Goal: Information Seeking & Learning: Learn about a topic

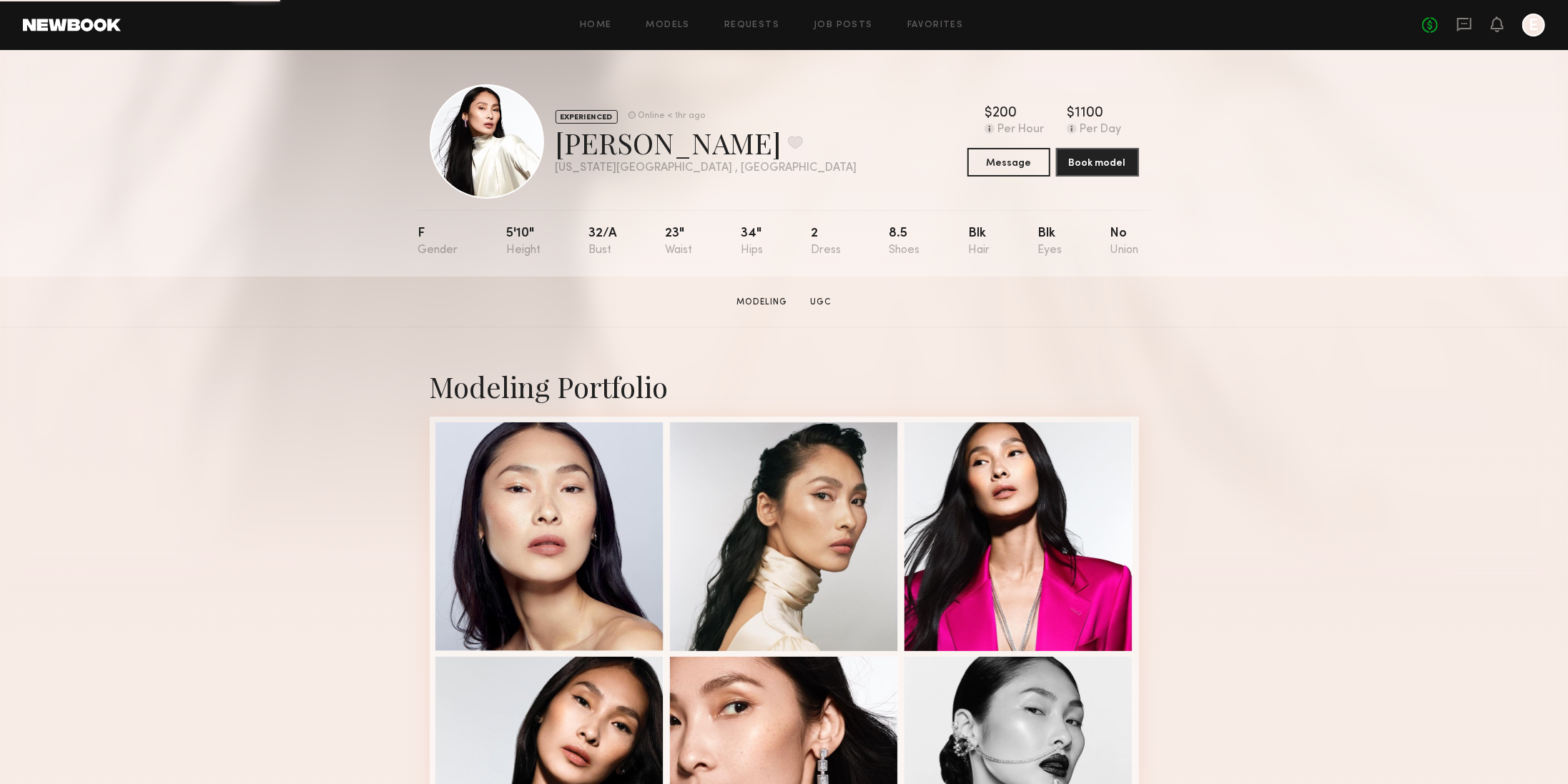
click at [98, 34] on header "Home Models Requests Job Posts Favorites Sign Out No fees up to $5,000 E" at bounding box center [784, 25] width 1568 height 50
click at [649, 25] on link "Models" at bounding box center [668, 25] width 44 height 9
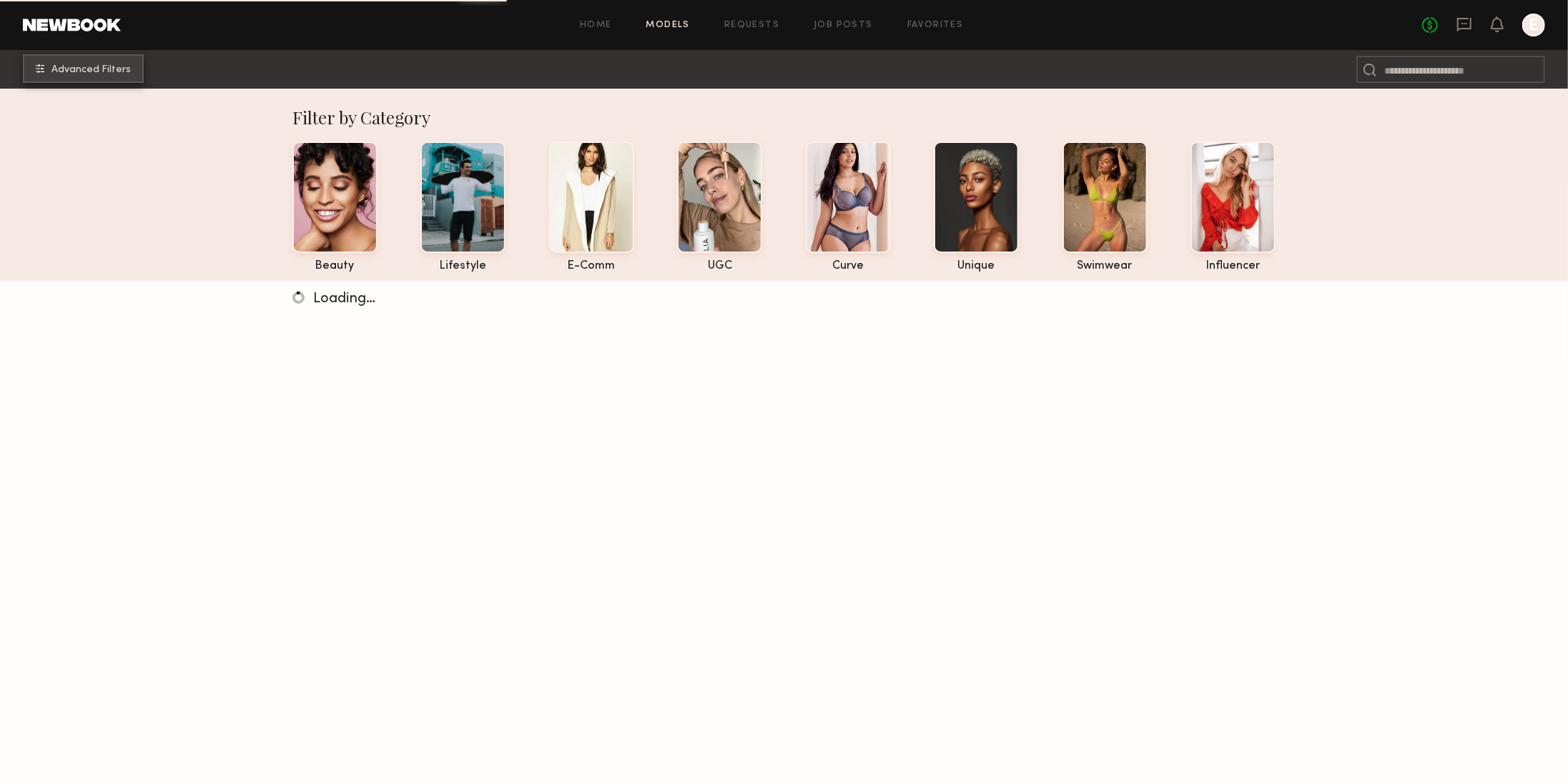
click at [116, 74] on span "Advanced Filters" at bounding box center [92, 70] width 80 height 10
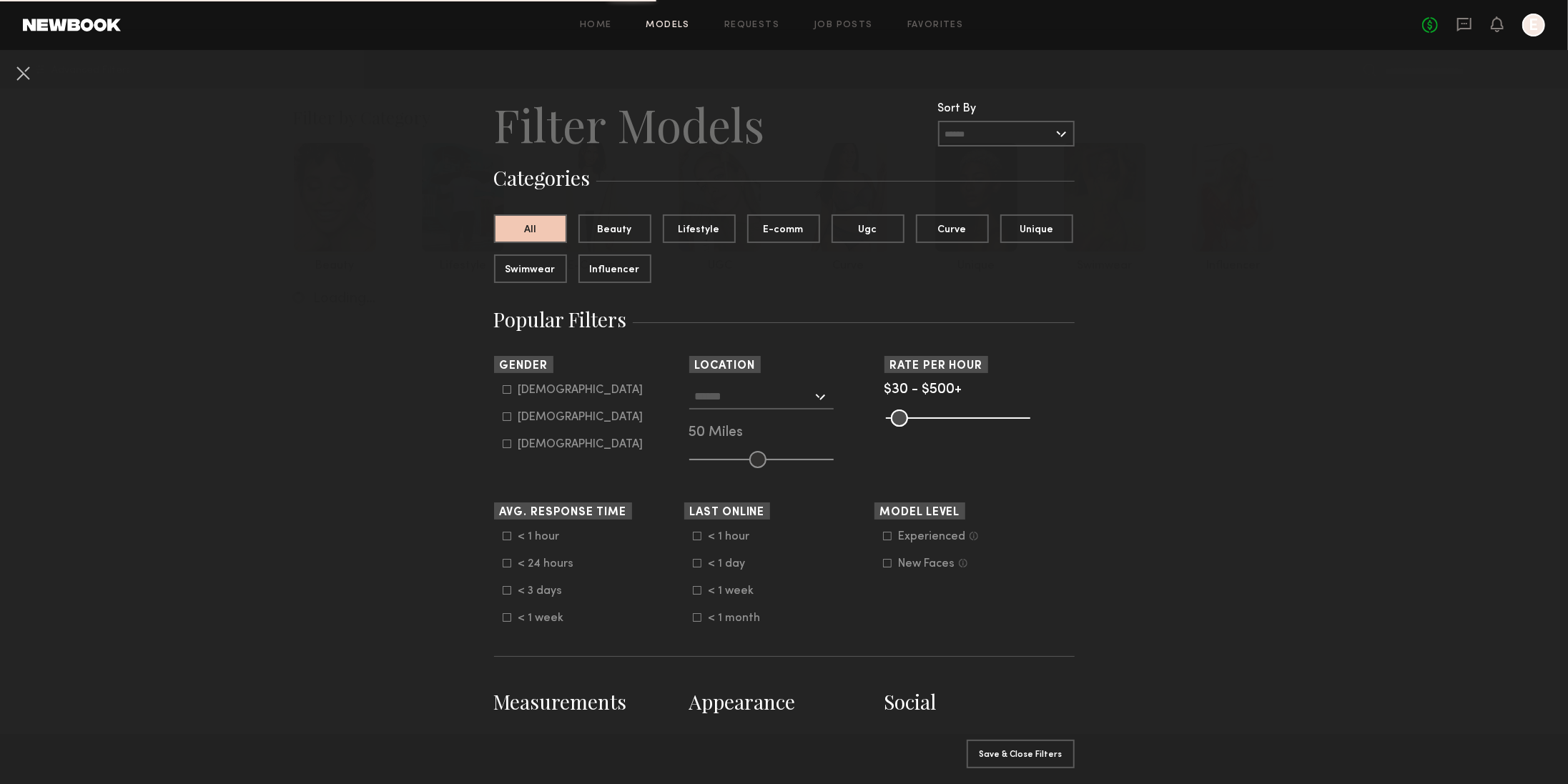
click at [538, 423] on common-framework-checkbox "[DEMOGRAPHIC_DATA]" at bounding box center [594, 417] width 181 height 13
click at [533, 414] on div "[DEMOGRAPHIC_DATA]" at bounding box center [581, 417] width 126 height 9
type input "**"
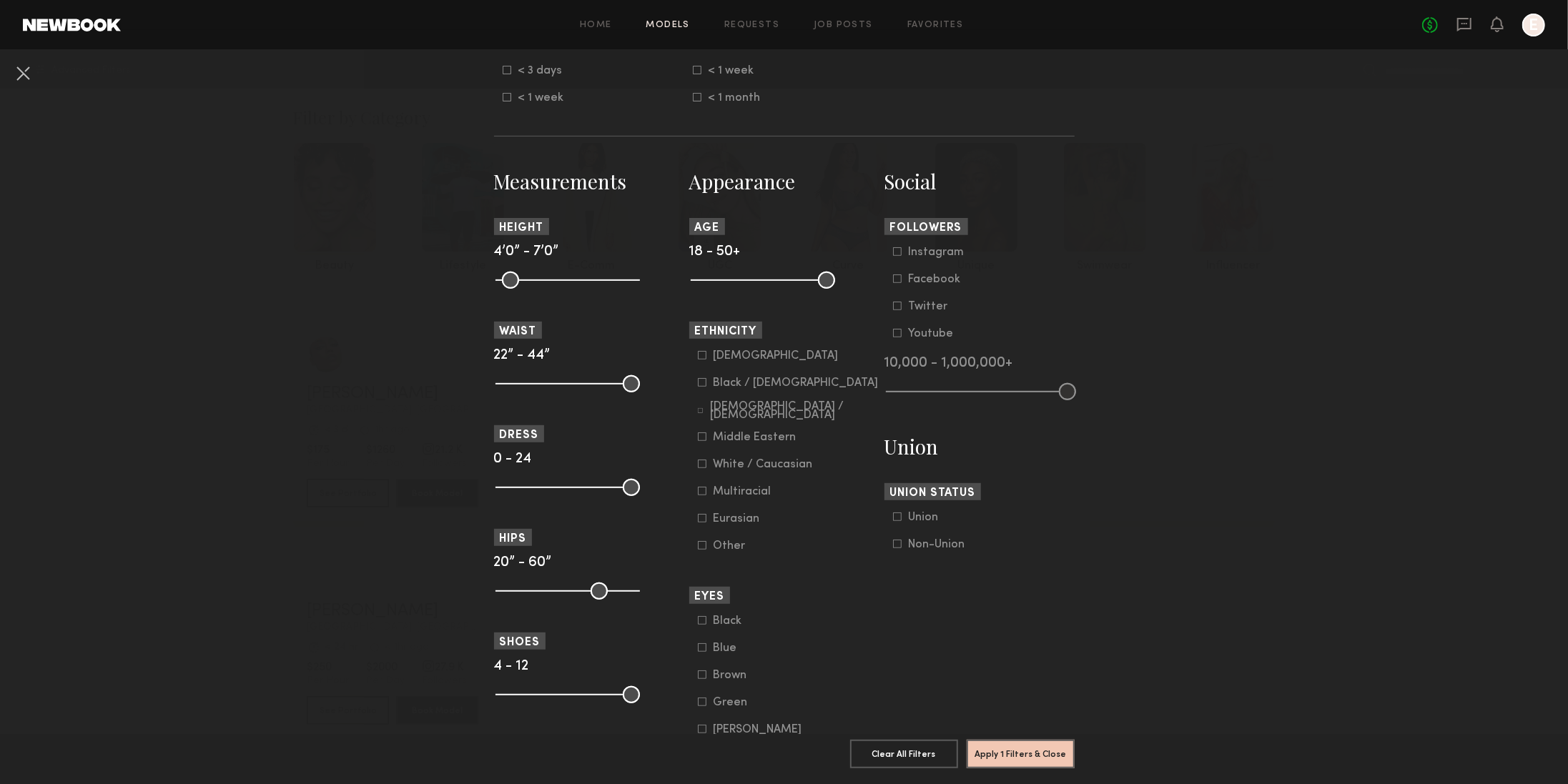
scroll to position [538, 0]
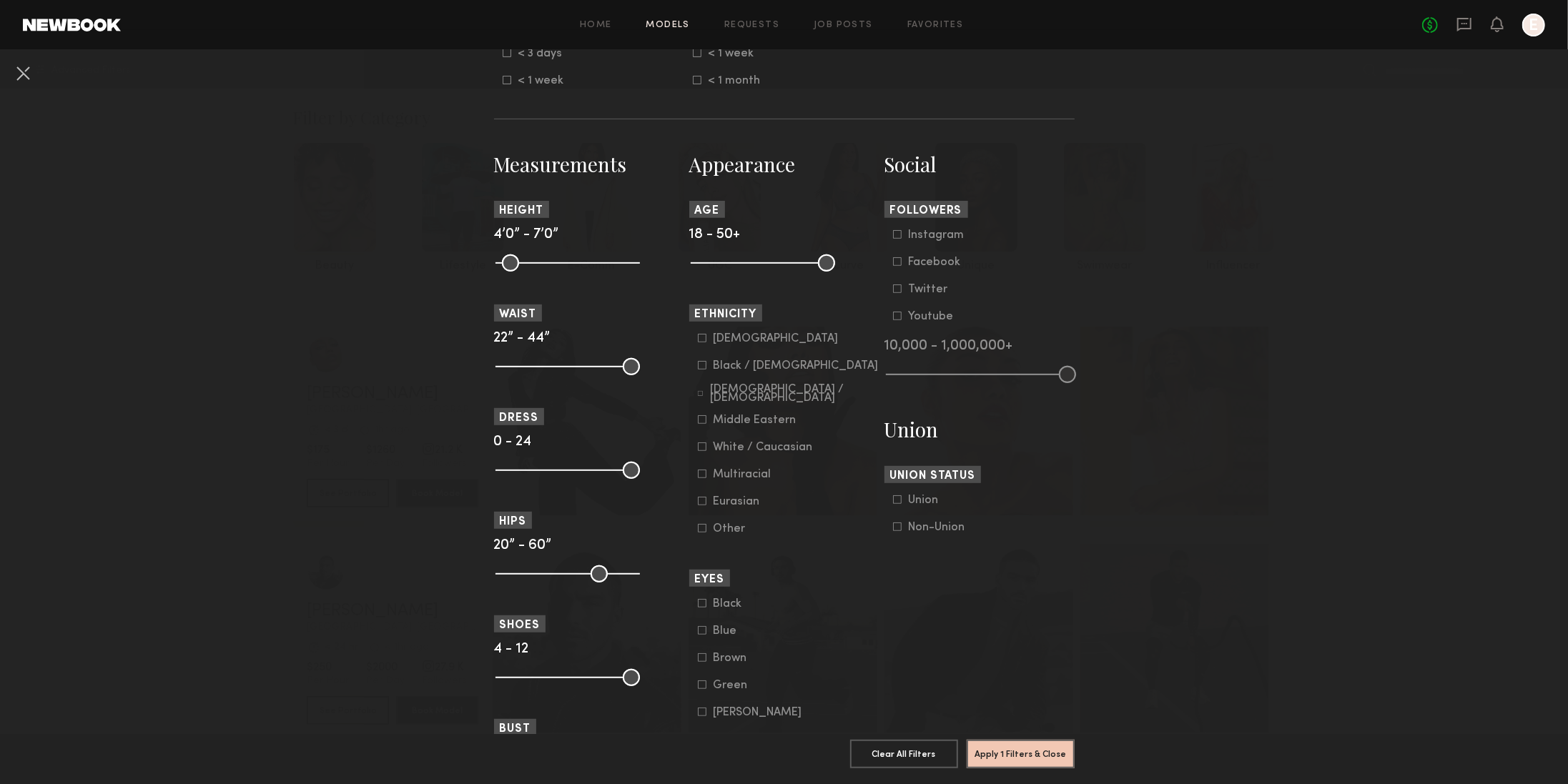
click at [703, 342] on icon at bounding box center [701, 338] width 9 height 9
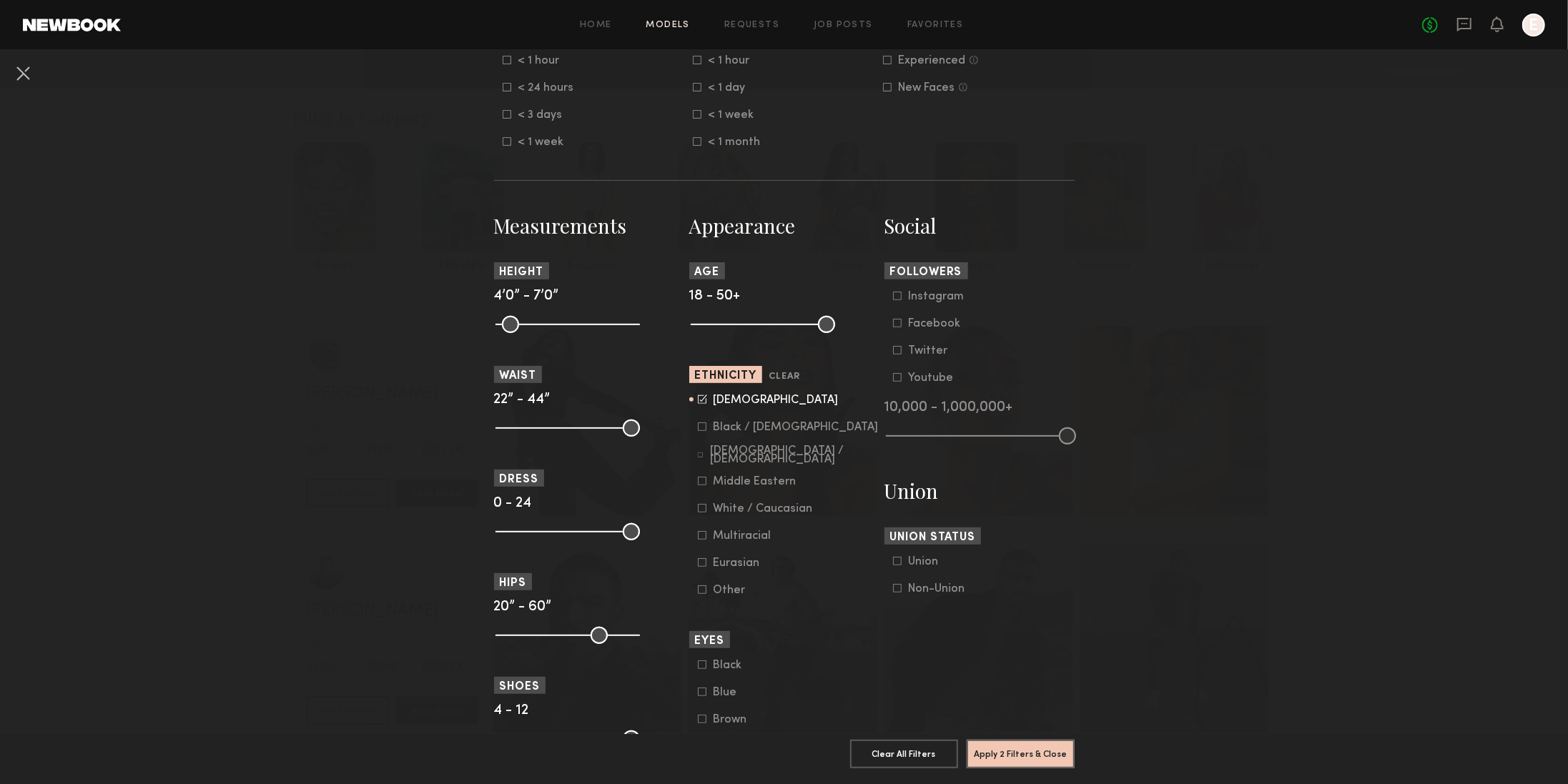
scroll to position [459, 0]
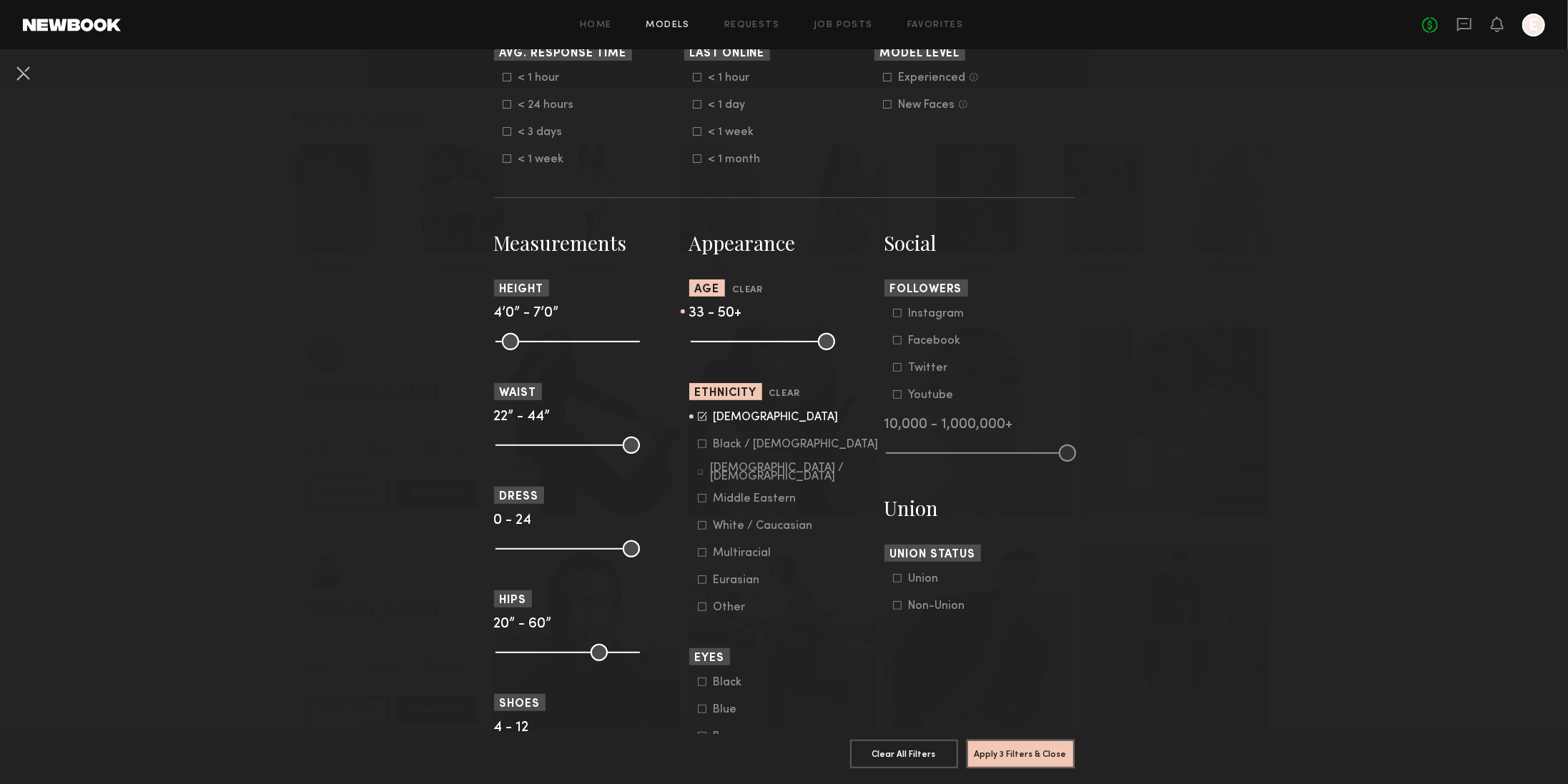
drag, startPoint x: 703, startPoint y: 337, endPoint x: 760, endPoint y: 341, distance: 57.1
click at [760, 341] on input "range" at bounding box center [762, 341] width 144 height 17
type input "**"
click at [765, 341] on input "range" at bounding box center [762, 341] width 144 height 17
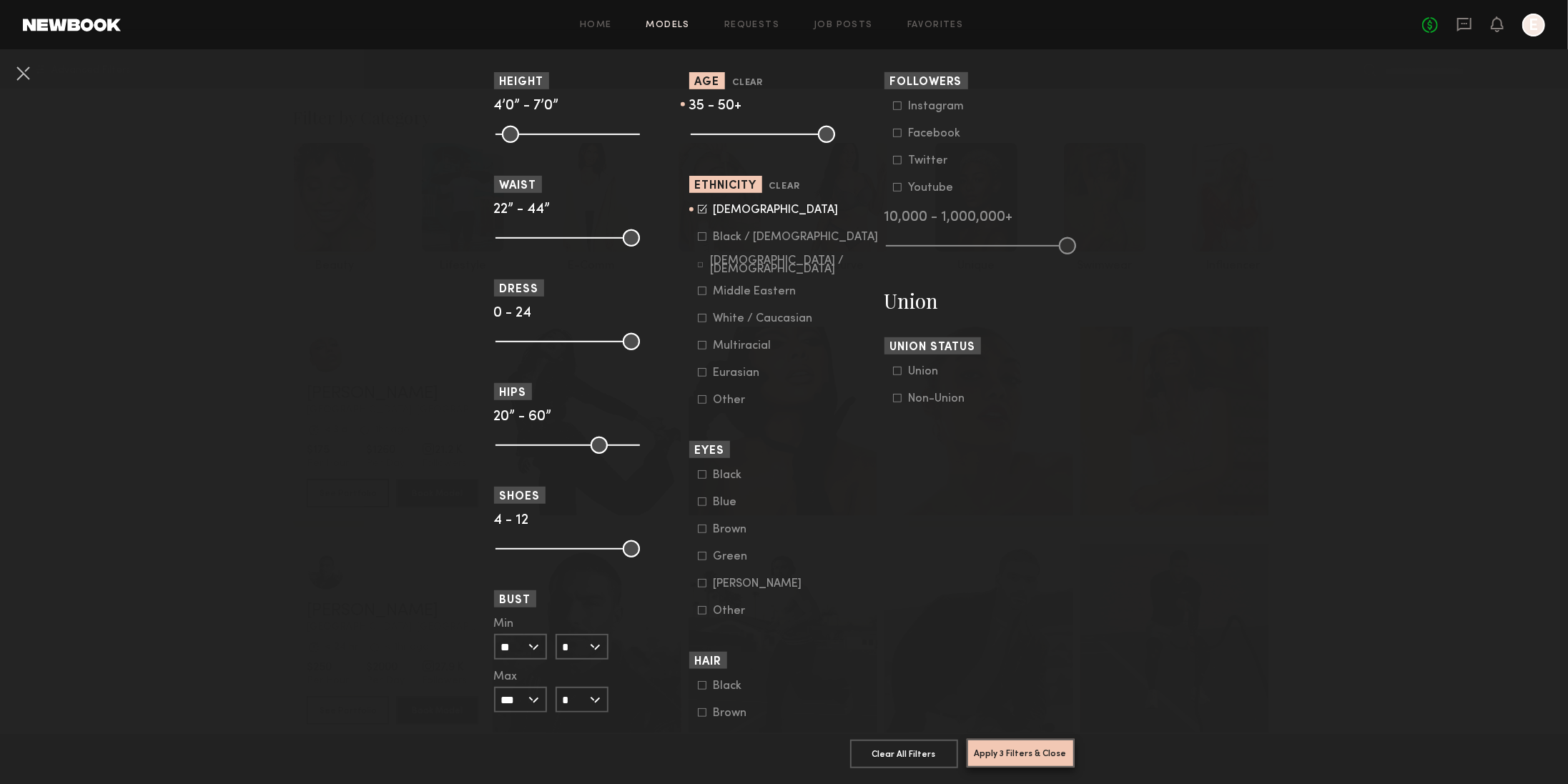
click at [1000, 750] on button "Apply 3 Filters & Close" at bounding box center [1020, 753] width 108 height 29
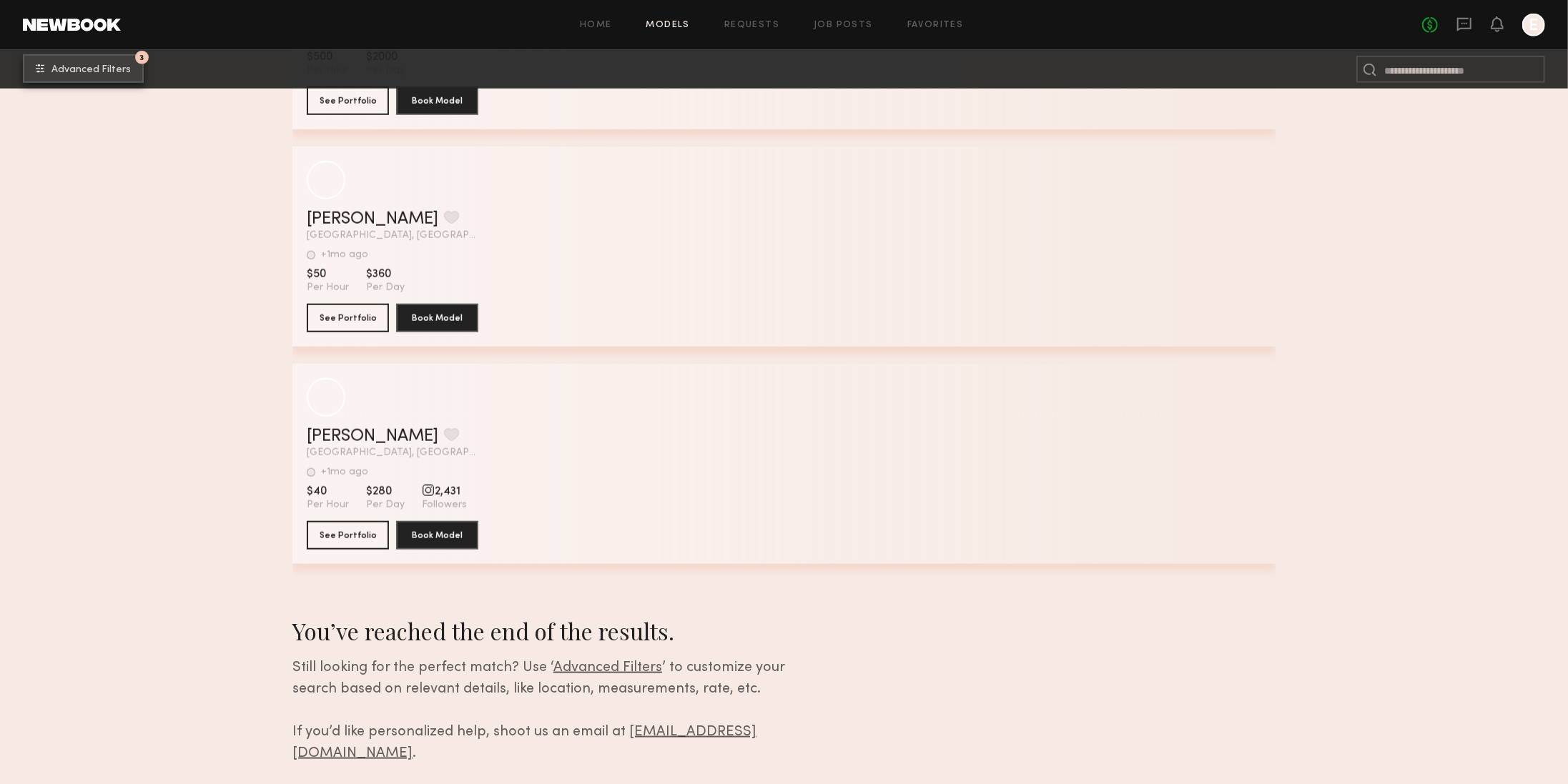
scroll to position [10641, 0]
